Goal: Navigation & Orientation: Find specific page/section

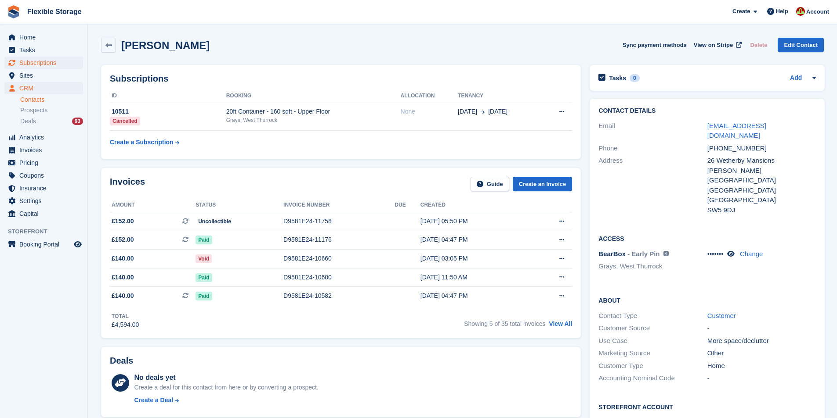
scroll to position [263, 0]
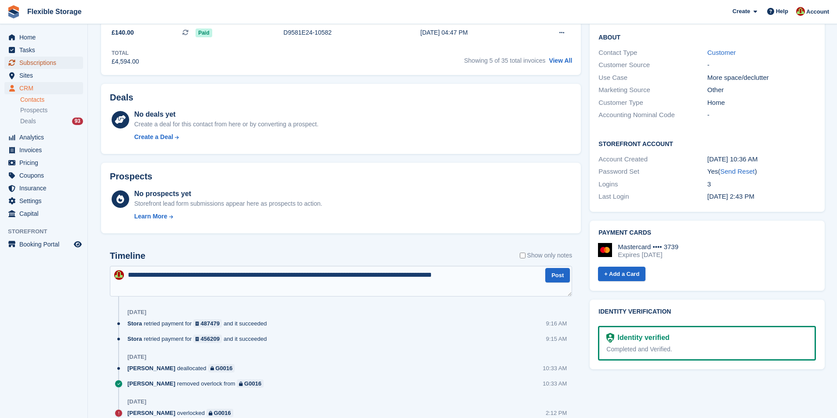
click at [49, 66] on span "Subscriptions" at bounding box center [45, 63] width 53 height 12
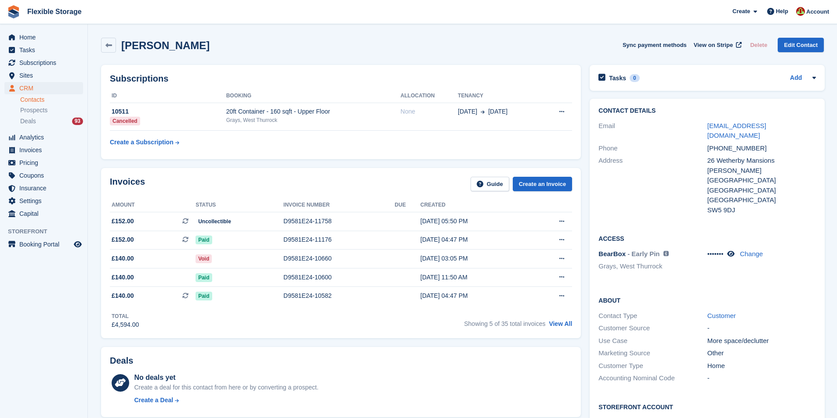
scroll to position [263, 0]
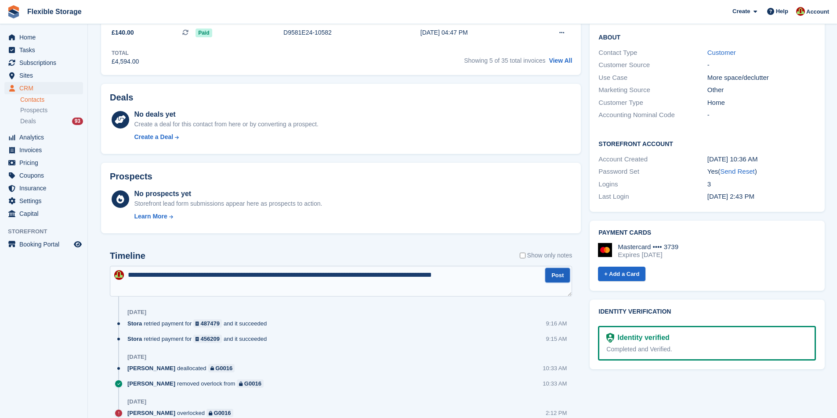
click at [561, 277] on button "Post" at bounding box center [557, 275] width 25 height 14
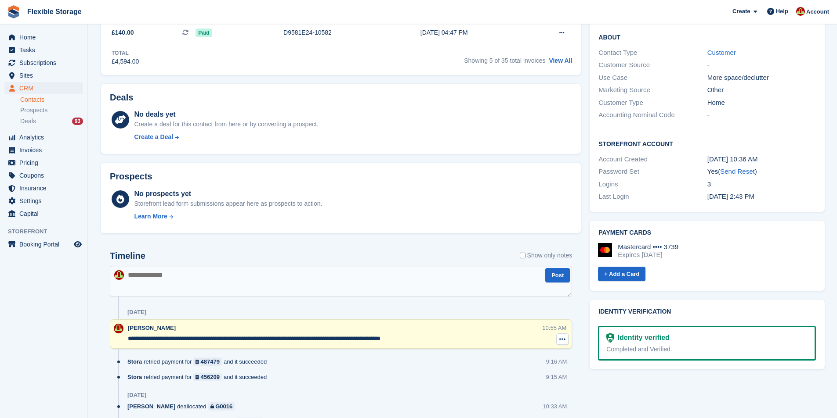
click at [560, 338] on icon at bounding box center [562, 339] width 6 height 7
click at [28, 62] on span "Subscriptions" at bounding box center [45, 63] width 53 height 12
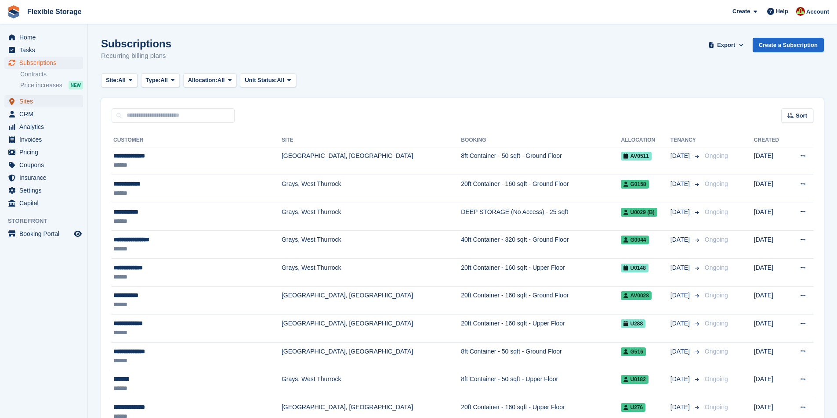
click at [37, 104] on span "Sites" at bounding box center [45, 101] width 53 height 12
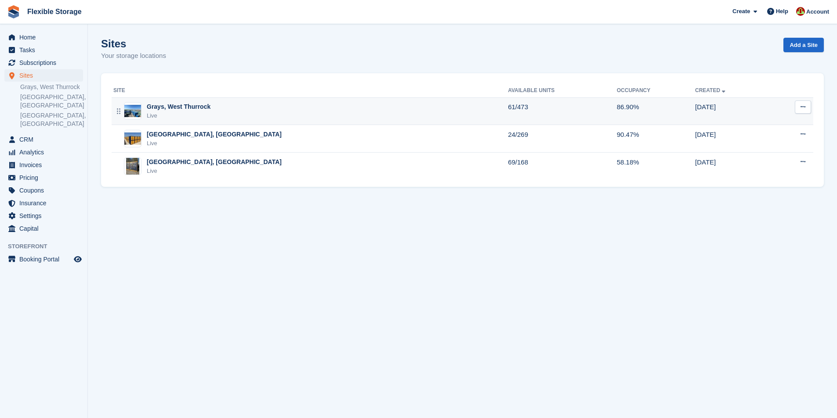
click at [224, 112] on div "Grays, West Thurrock Live" at bounding box center [310, 111] width 394 height 18
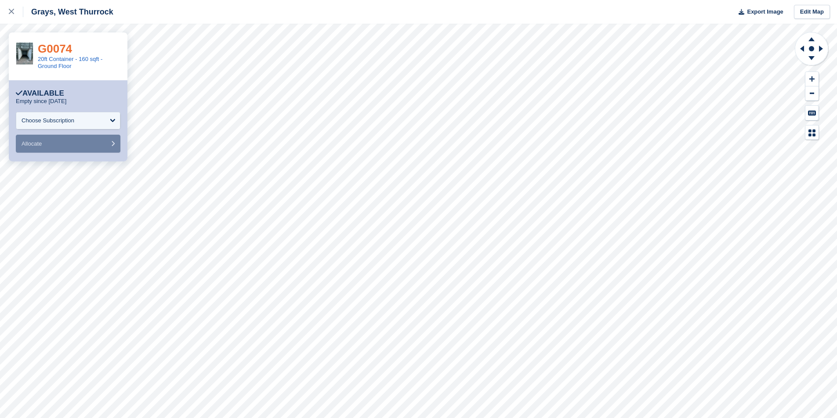
click at [53, 51] on link "G0074" at bounding box center [55, 48] width 34 height 13
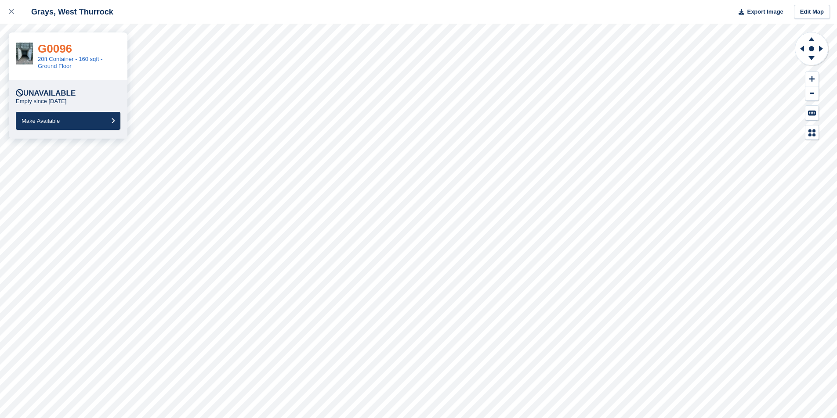
click at [50, 49] on link "G0096" at bounding box center [55, 48] width 34 height 13
click at [65, 51] on link "G0026" at bounding box center [55, 48] width 34 height 13
click at [68, 49] on link "G0030" at bounding box center [55, 48] width 34 height 13
